Goal: Information Seeking & Learning: Learn about a topic

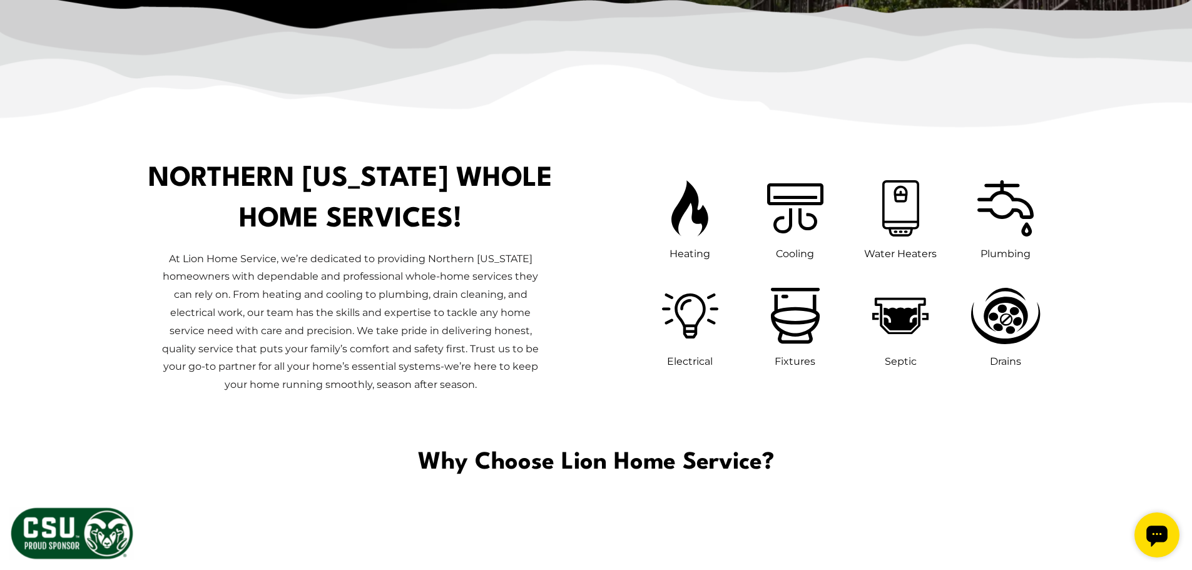
scroll to position [626, 0]
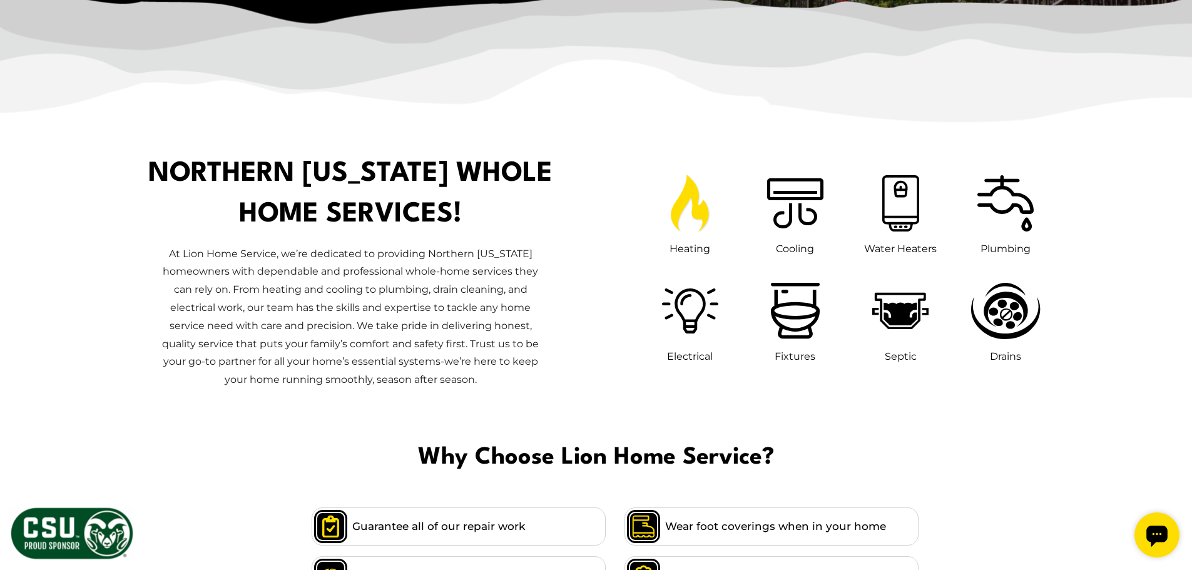
click at [680, 210] on icon at bounding box center [690, 204] width 38 height 58
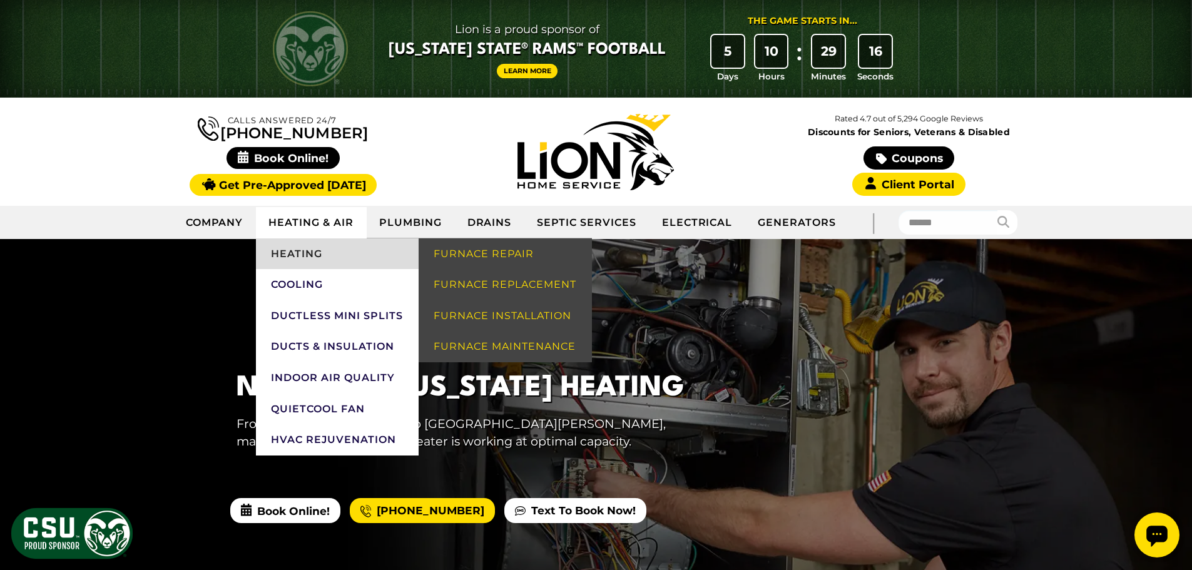
click at [317, 257] on link "Heating" at bounding box center [337, 253] width 163 height 31
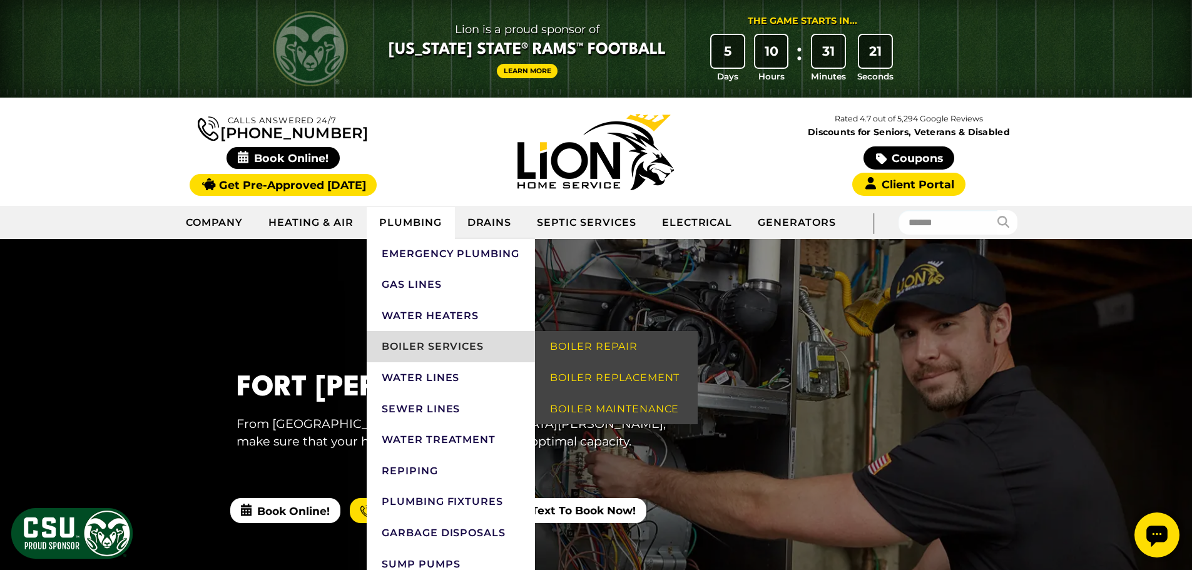
click at [430, 347] on link "Boiler Services" at bounding box center [451, 346] width 168 height 31
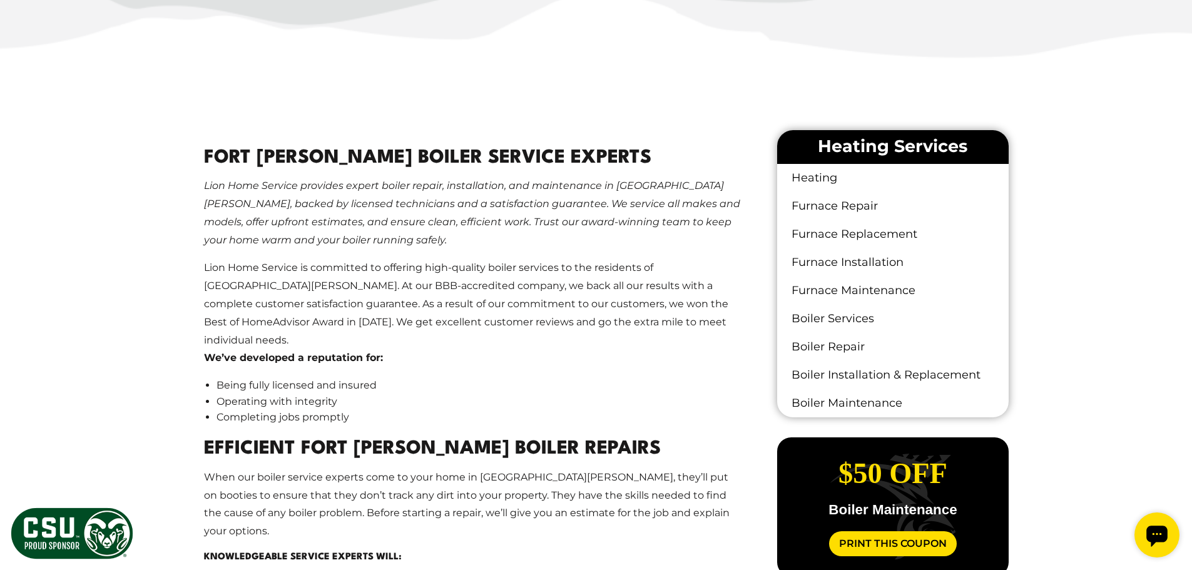
scroll to position [688, 0]
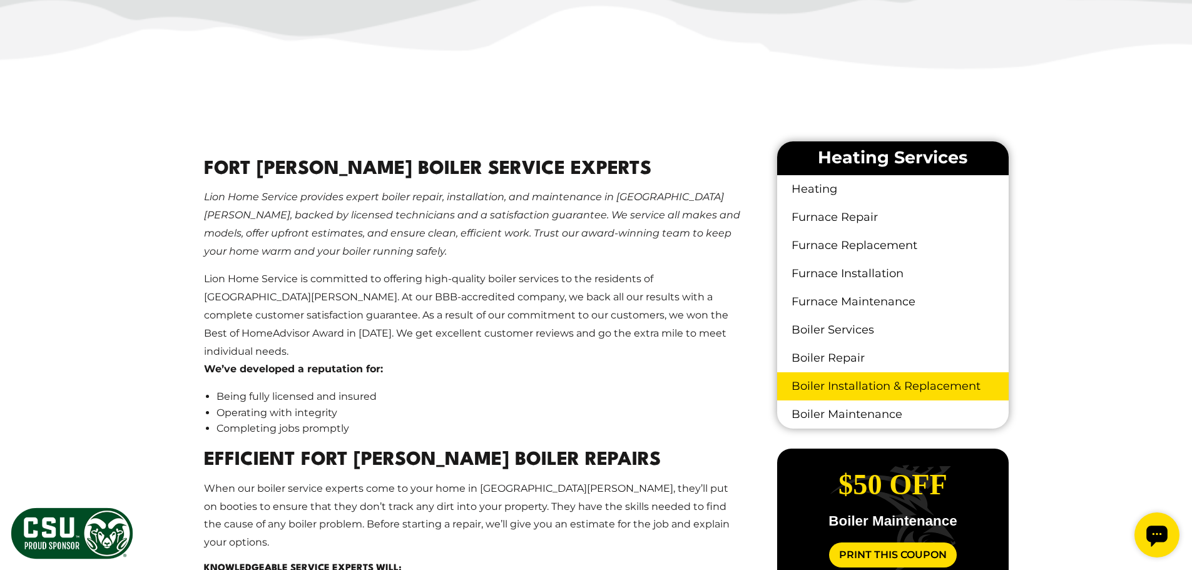
click at [839, 390] on link "Boiler Installation & Replacement" at bounding box center [892, 386] width 231 height 28
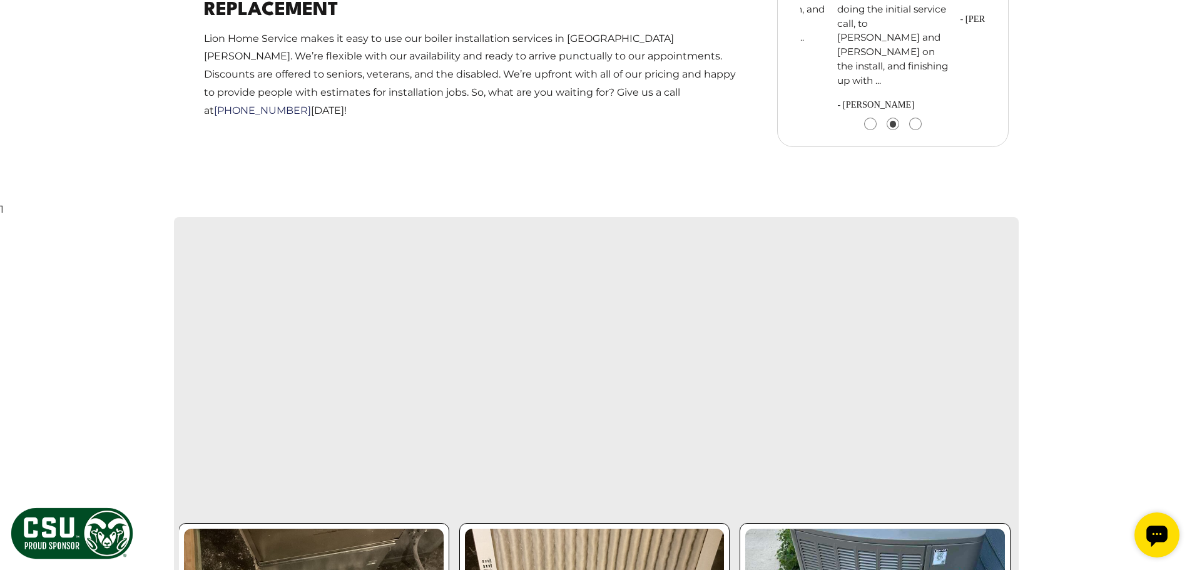
scroll to position [1377, 0]
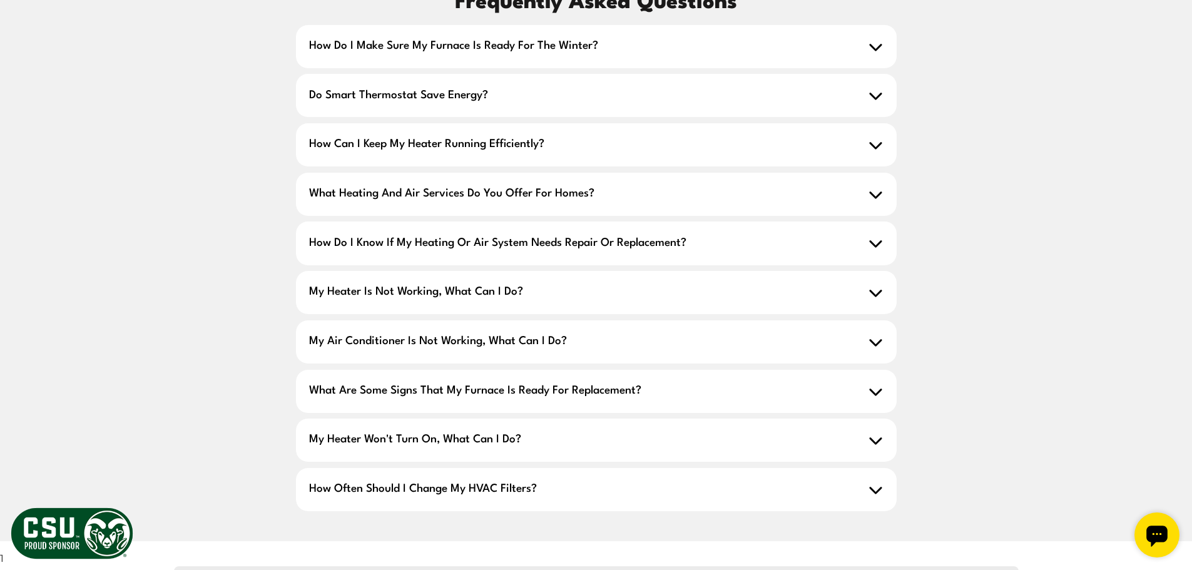
scroll to position [1878, 0]
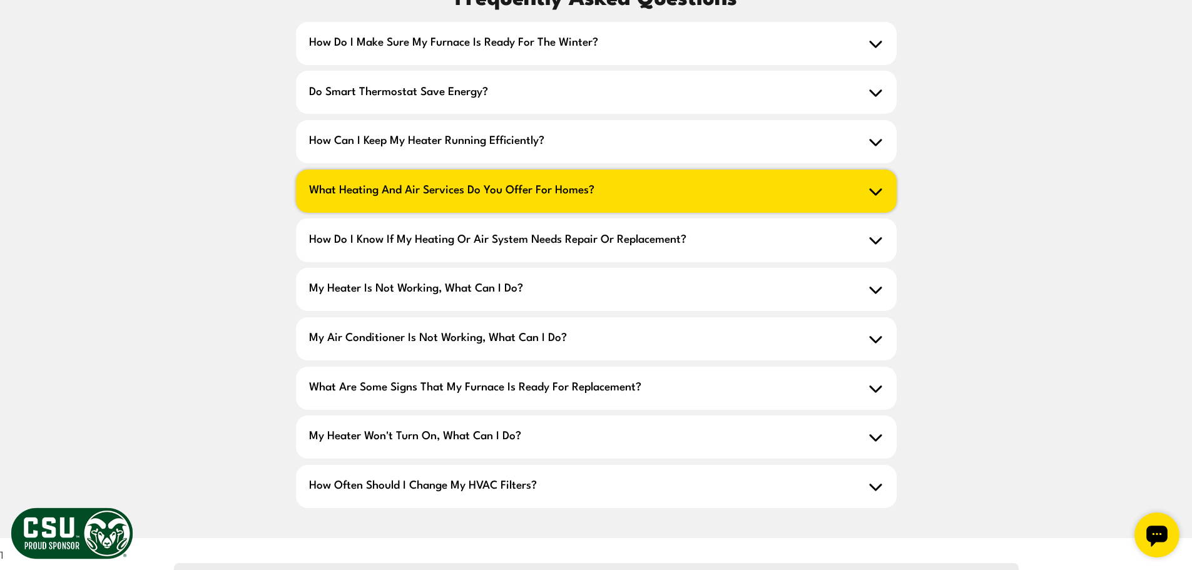
click at [876, 184] on icon at bounding box center [876, 191] width 14 height 14
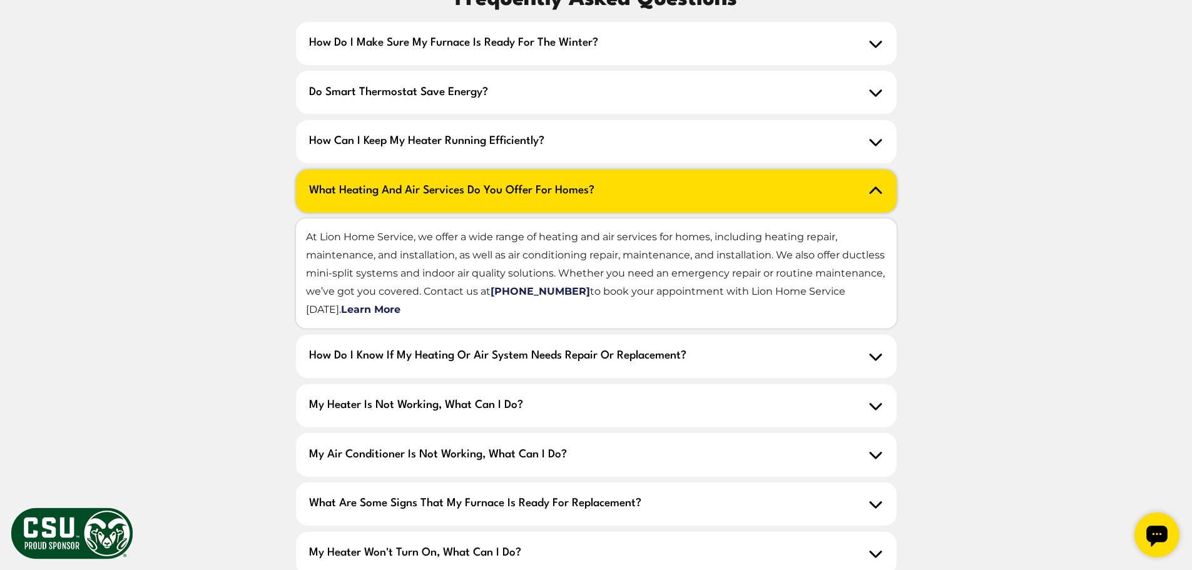
click at [1096, 295] on div "Frequently Asked Questions How do I make sure my furnace is ready for the winte…" at bounding box center [596, 309] width 1001 height 650
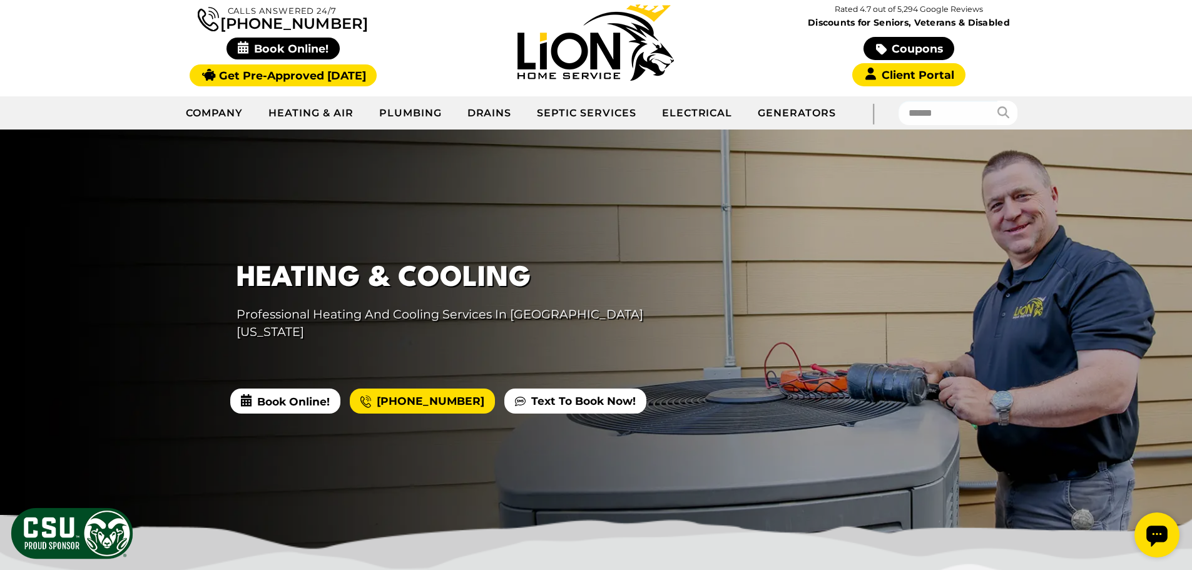
scroll to position [0, 0]
